Goal: Task Accomplishment & Management: Use online tool/utility

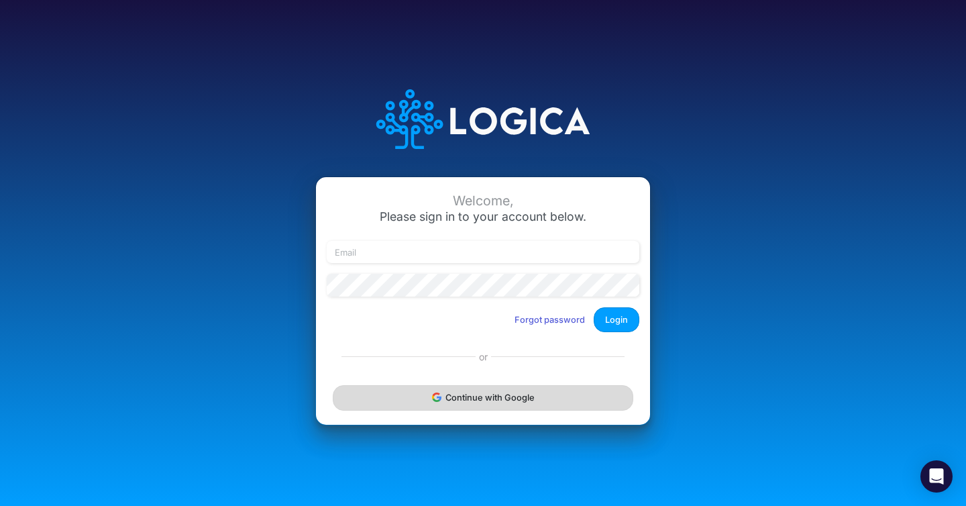
click at [462, 389] on button "Continue with Google" at bounding box center [483, 397] width 301 height 25
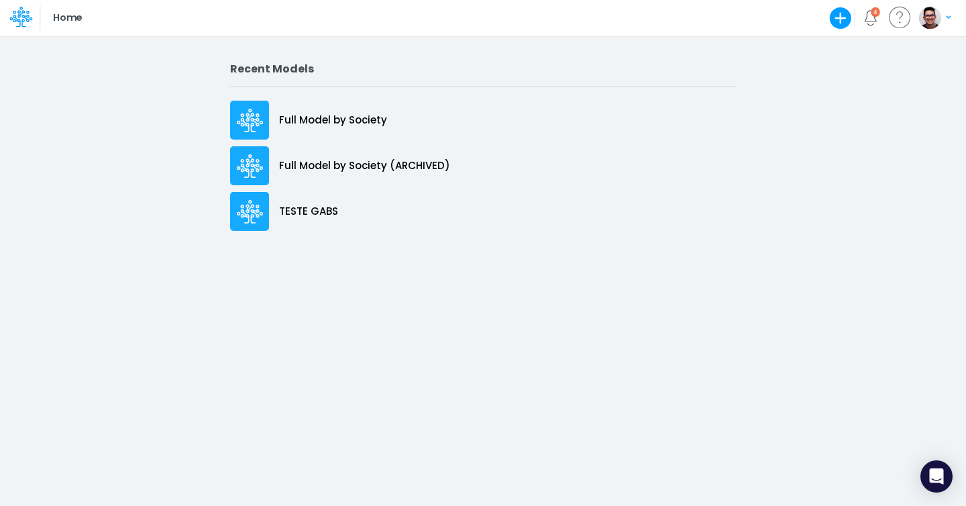
click at [7, 19] on div at bounding box center [20, 18] width 40 height 26
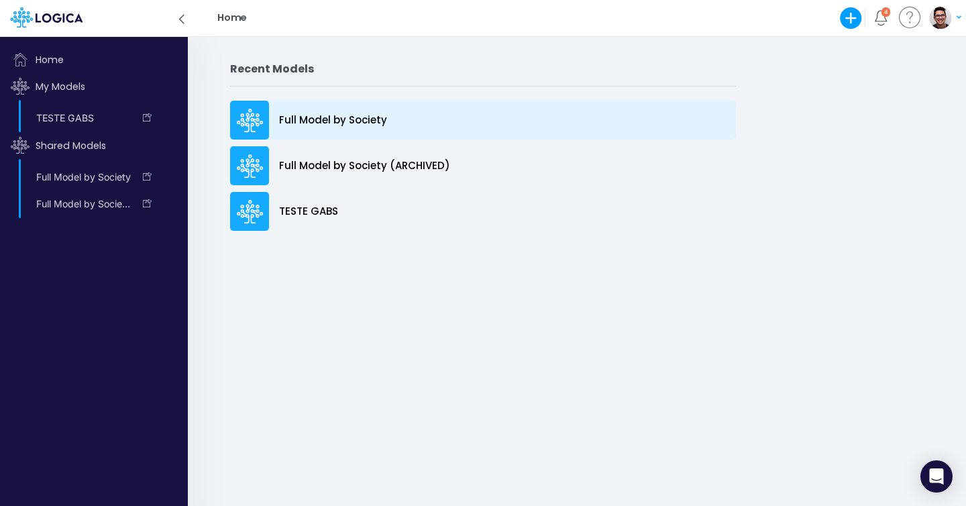
click at [552, 139] on div "Full Model by Society" at bounding box center [483, 120] width 506 height 39
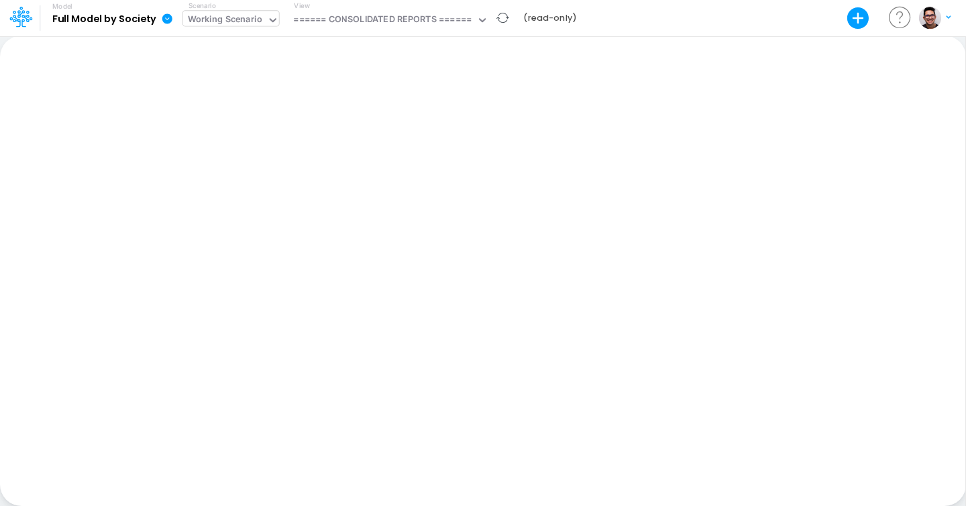
click at [251, 17] on div "Working Scenario" at bounding box center [225, 20] width 74 height 15
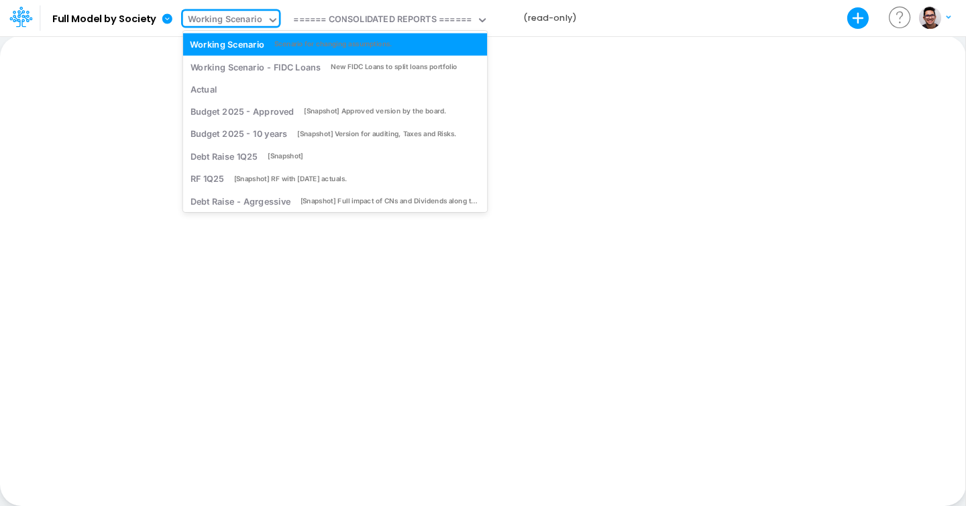
click at [97, 82] on div "Paste Cut Copy AutoFill Ready 100% Sum: null Max: null Min: null Numerical Coun…" at bounding box center [483, 271] width 966 height 470
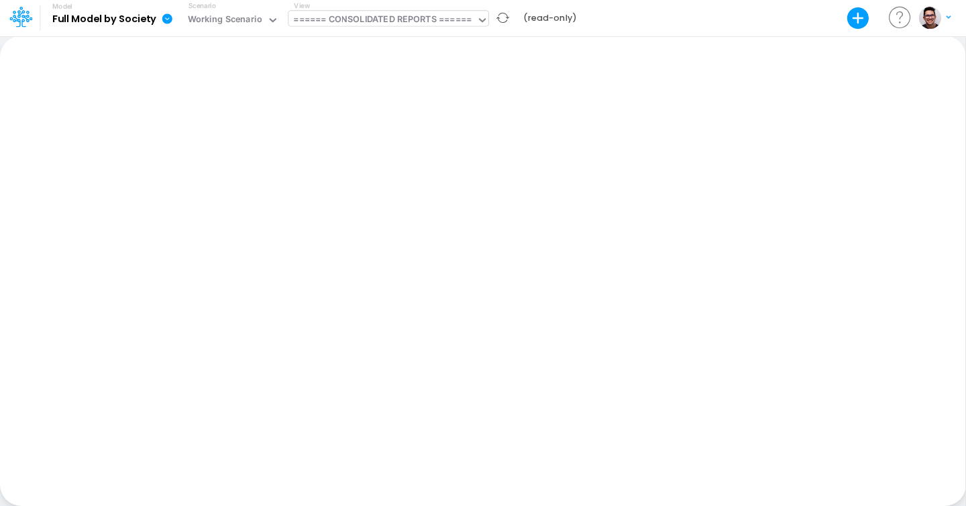
click at [475, 13] on div at bounding box center [474, 20] width 1 height 15
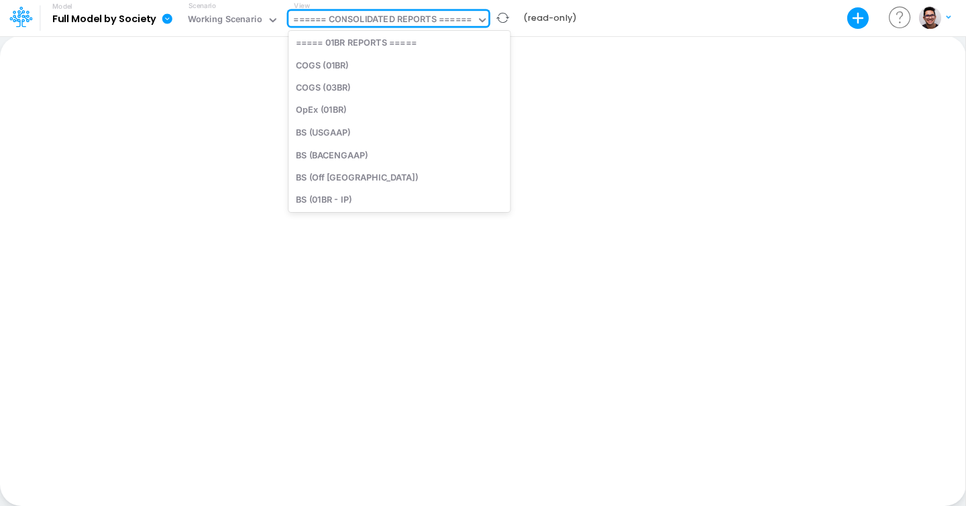
scroll to position [790, 0]
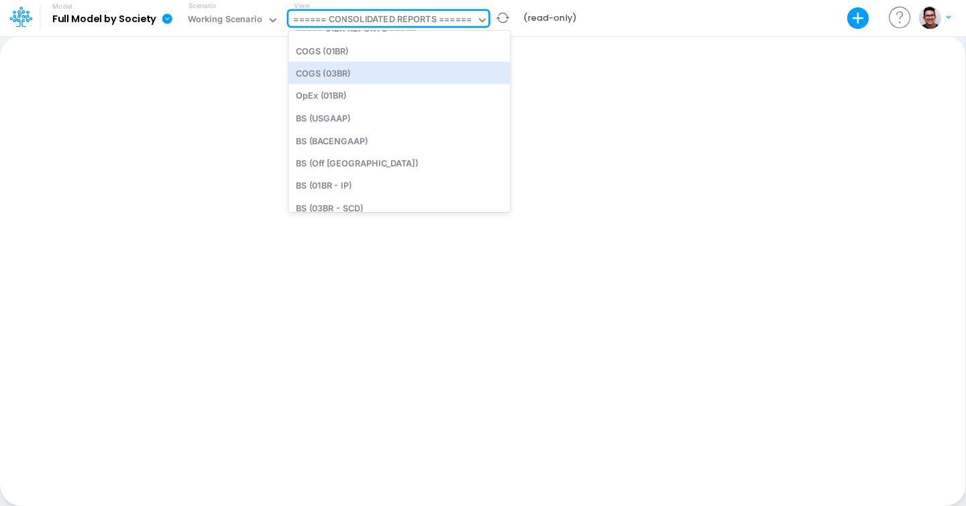
click at [556, 11] on div "Model Full Model by Society Export Excel Scenario Working Scenario View option …" at bounding box center [300, 18] width 567 height 35
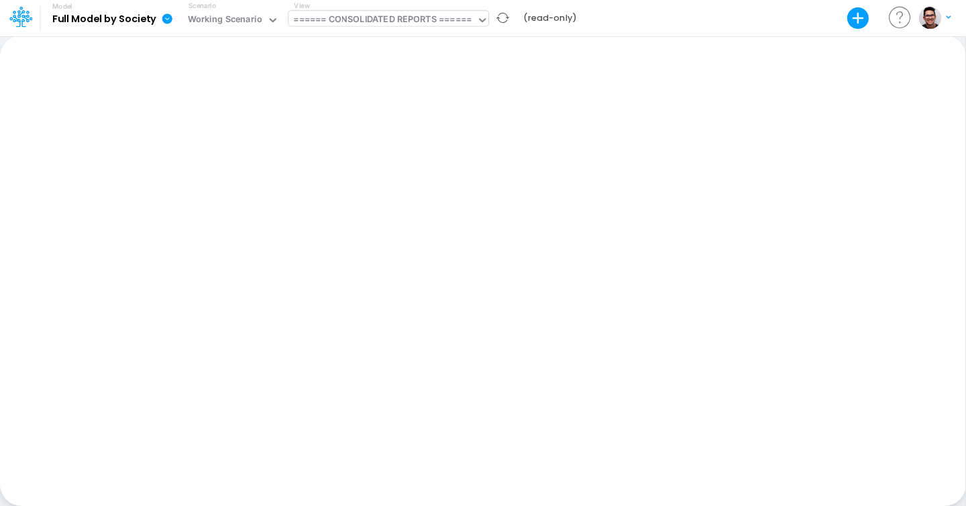
click at [466, 21] on div "====== CONSOLIDATED REPORTS ======" at bounding box center [382, 20] width 178 height 15
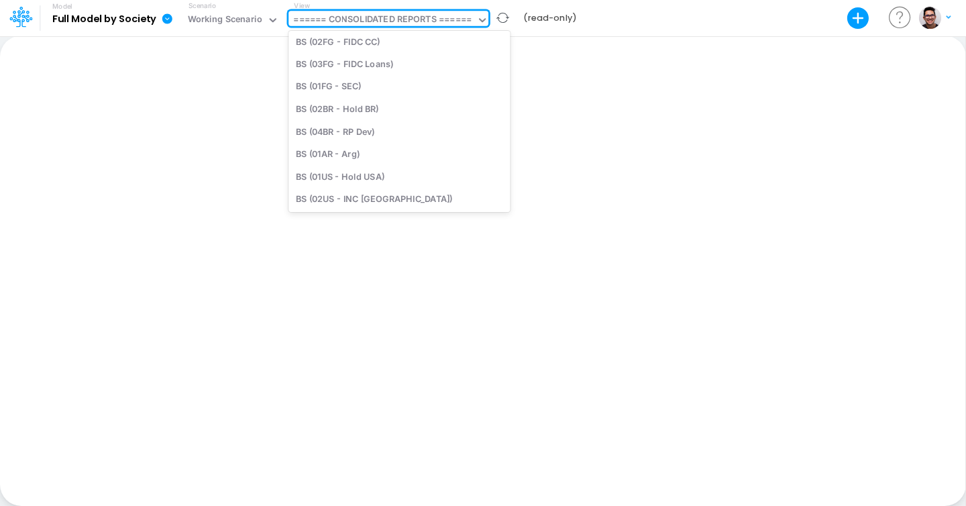
scroll to position [1058, 0]
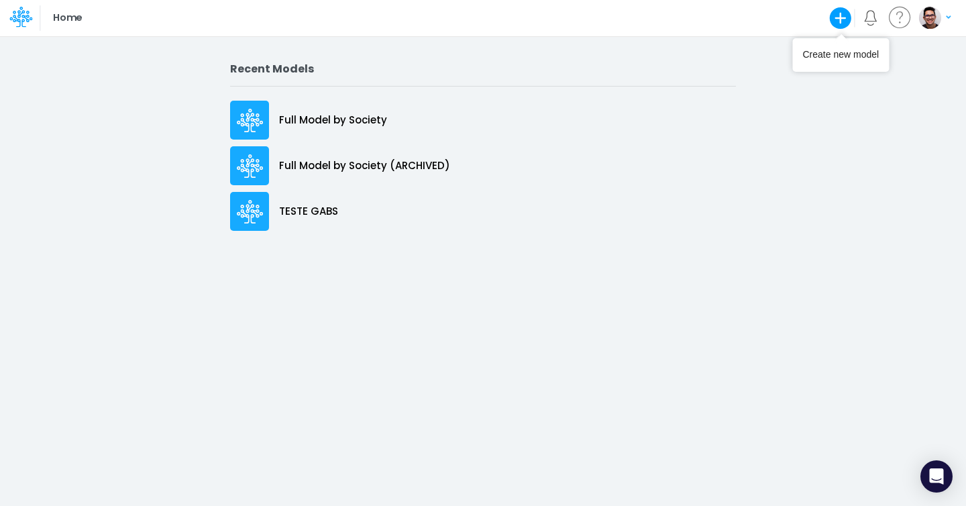
click at [844, 12] on icon "button" at bounding box center [841, 18] width 22 height 22
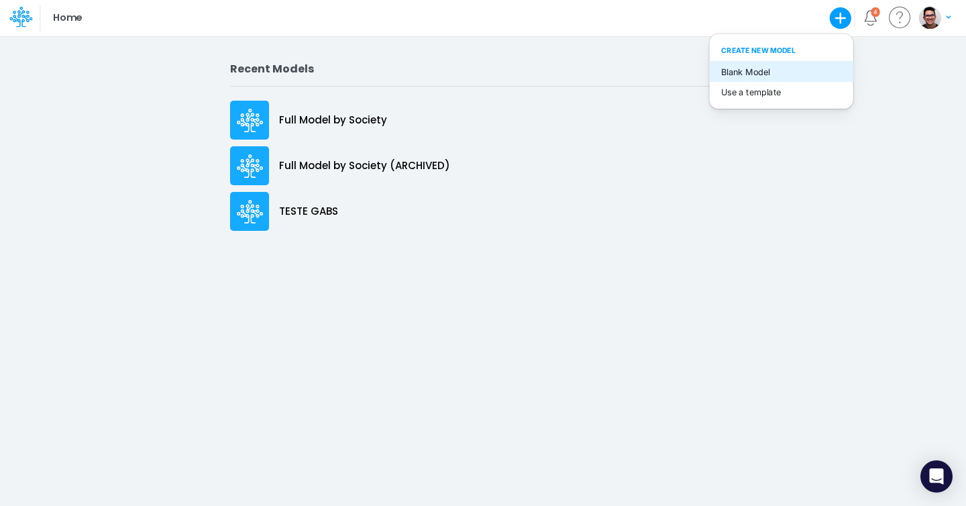
click at [748, 70] on button "Blank Model" at bounding box center [781, 71] width 144 height 21
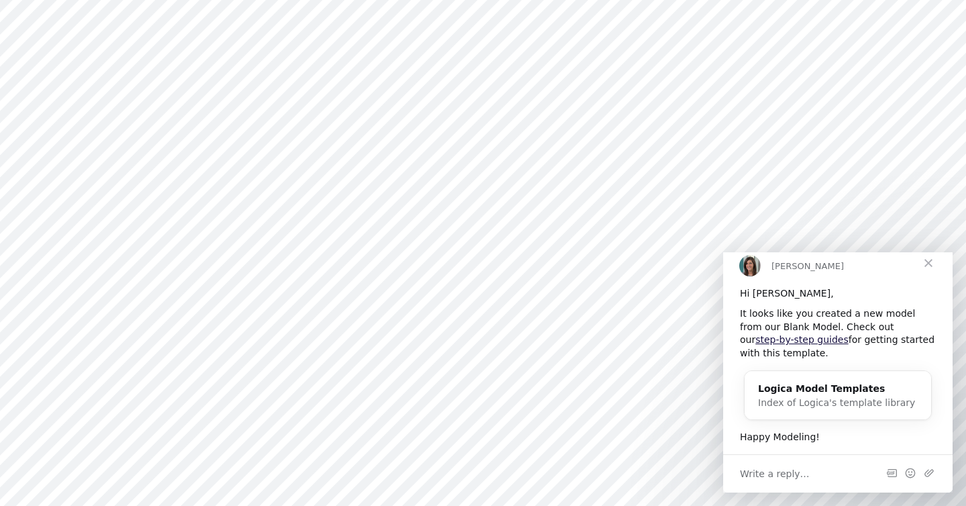
type input "0"
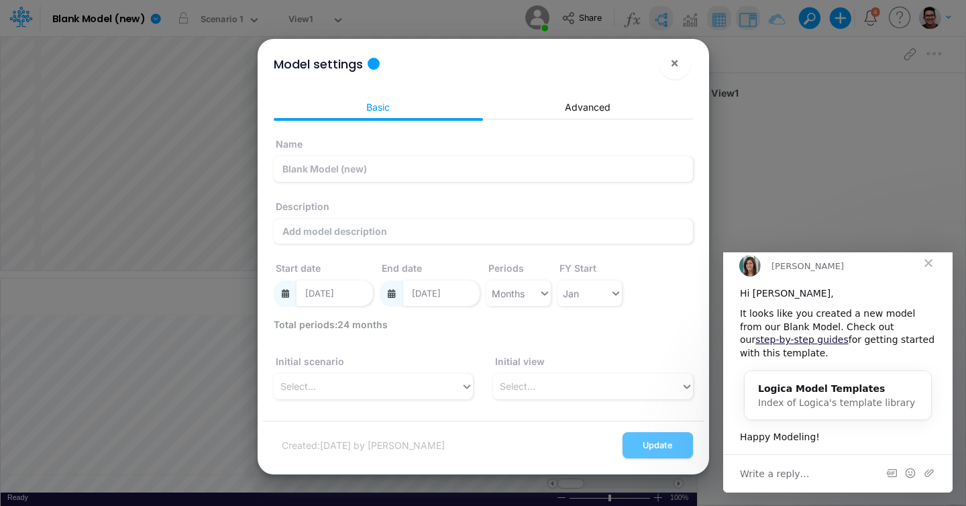
click at [925, 279] on span "Close" at bounding box center [929, 263] width 48 height 48
